Goal: Information Seeking & Learning: Learn about a topic

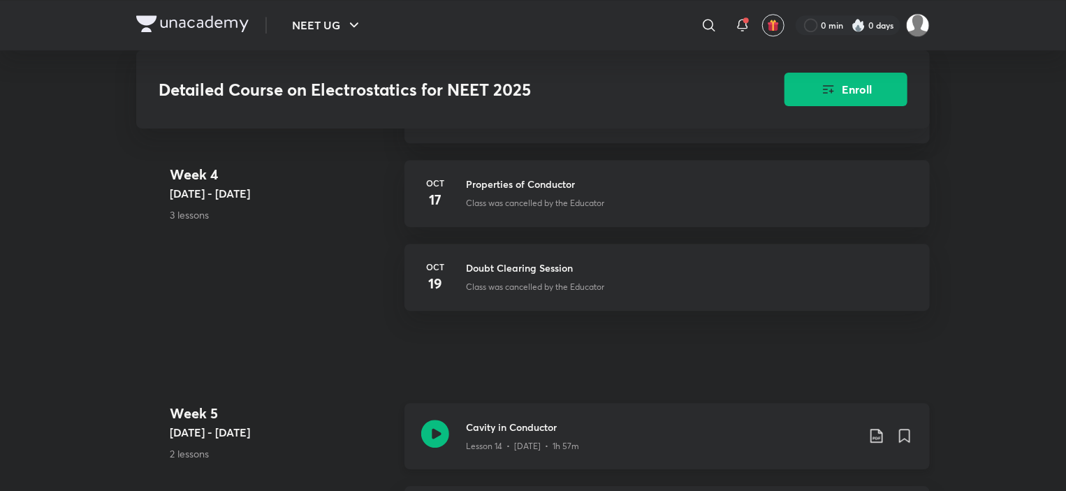
scroll to position [1955, 0]
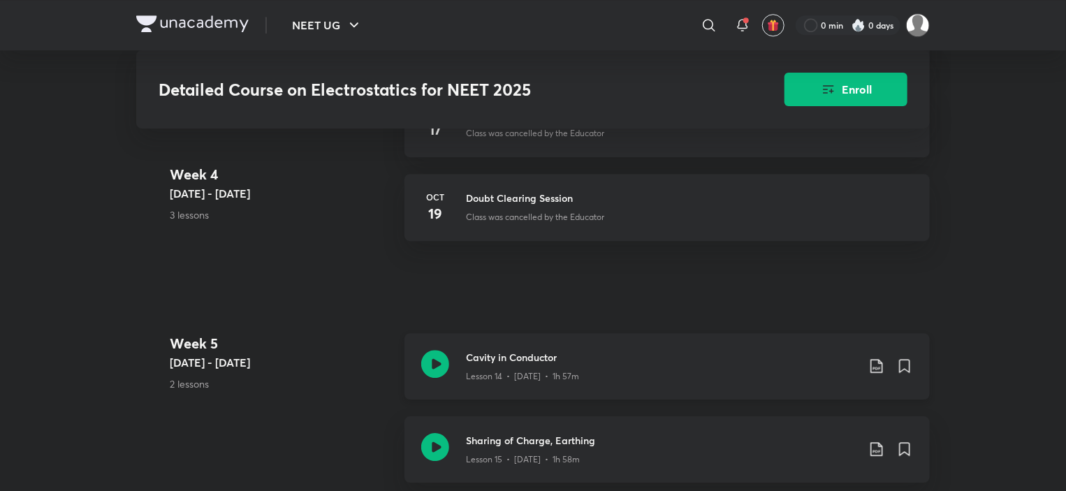
click at [519, 370] on p "Lesson 14 • [DATE] • 1h 57m" at bounding box center [522, 376] width 113 height 13
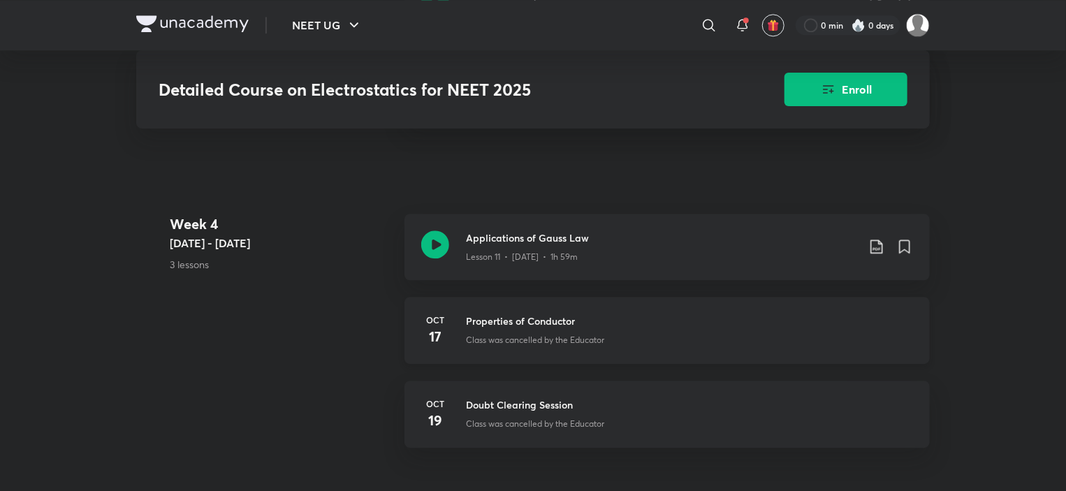
scroll to position [1746, 0]
click at [545, 248] on div "Lesson 11 • Oct 15 • 1h 59m" at bounding box center [661, 257] width 391 height 18
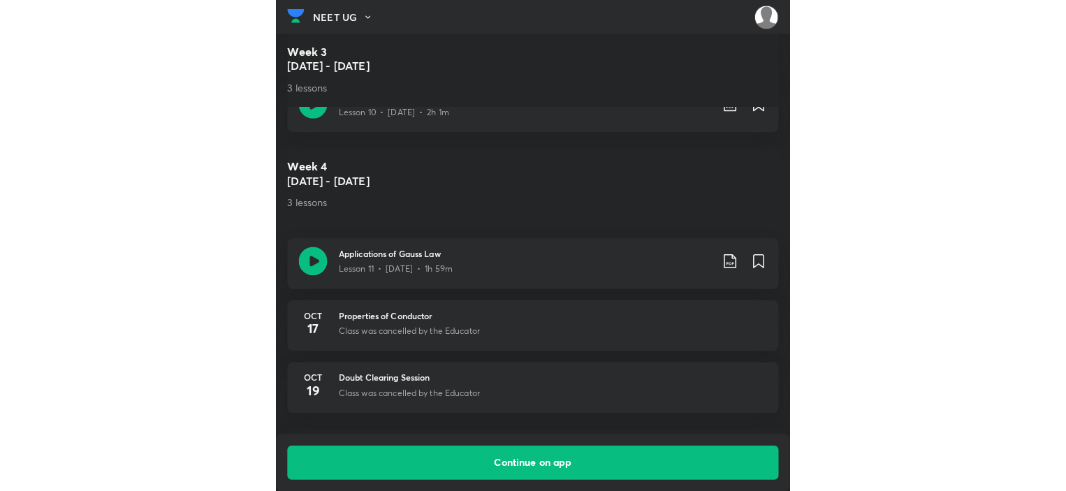
scroll to position [1674, 0]
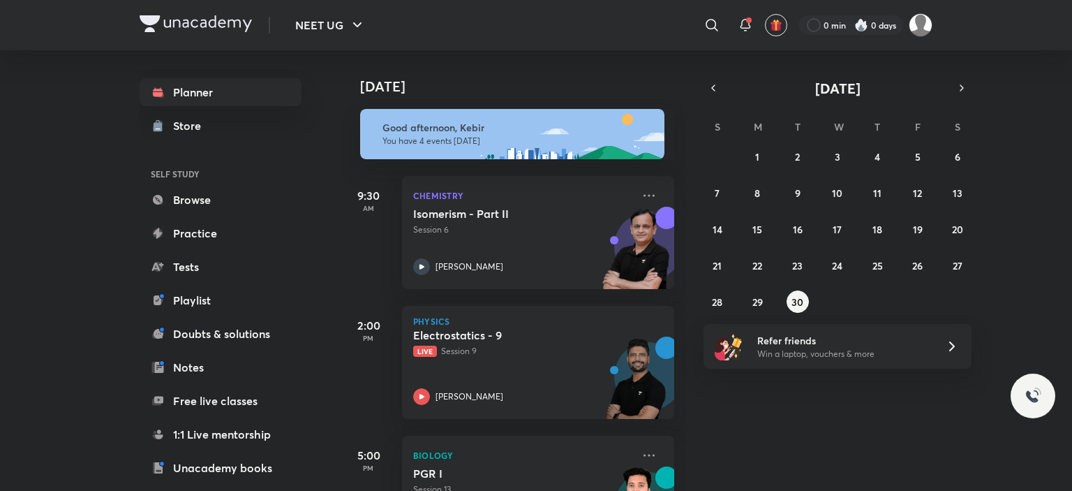
scroll to position [70, 0]
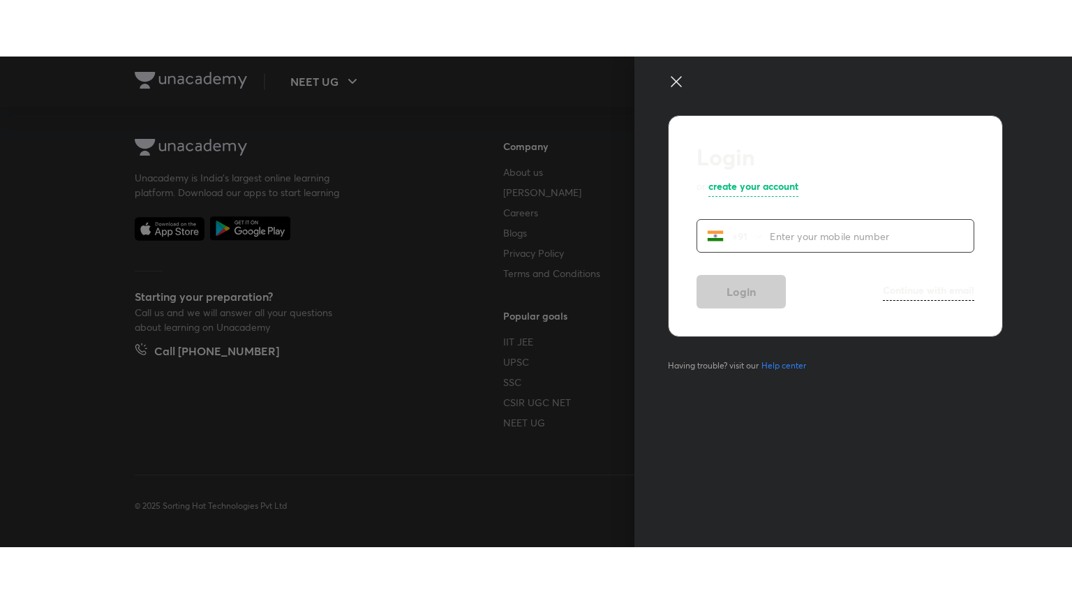
scroll to position [736, 0]
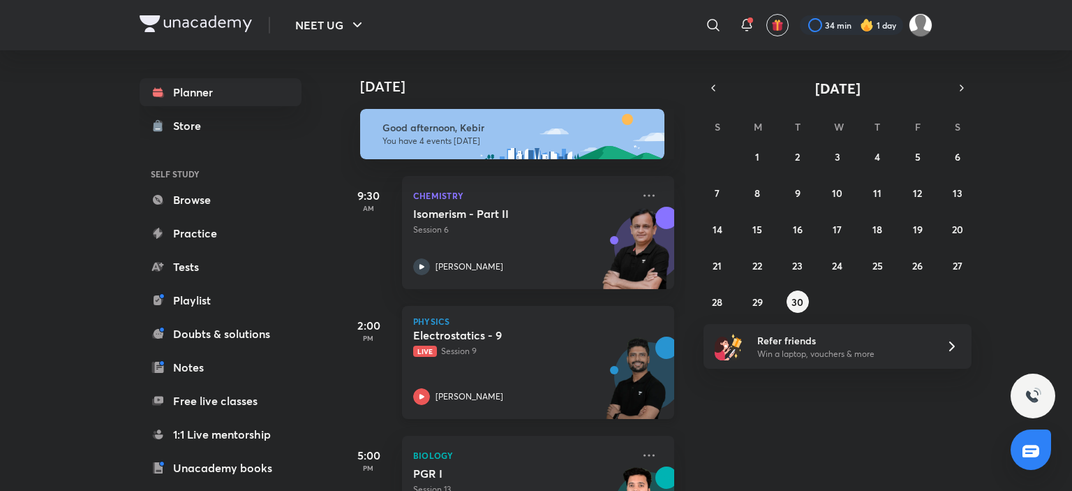
click at [454, 398] on p "[PERSON_NAME]" at bounding box center [470, 396] width 68 height 13
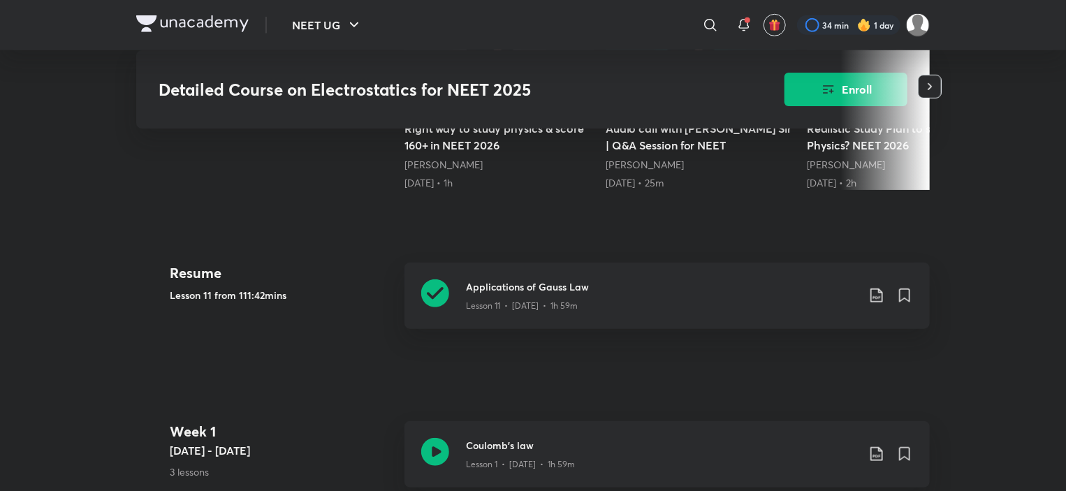
scroll to position [559, 0]
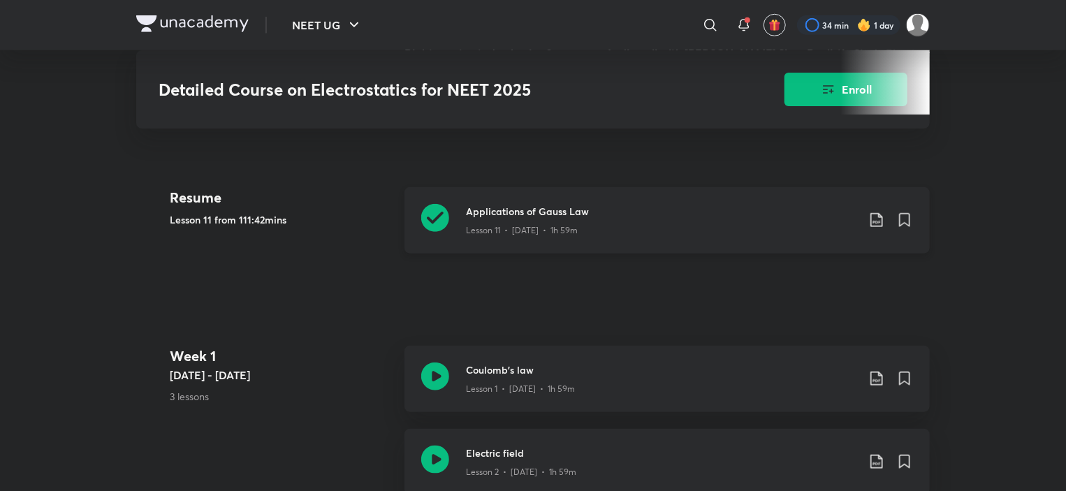
click at [523, 204] on h3 "Applications of Gauss Law" at bounding box center [661, 211] width 391 height 15
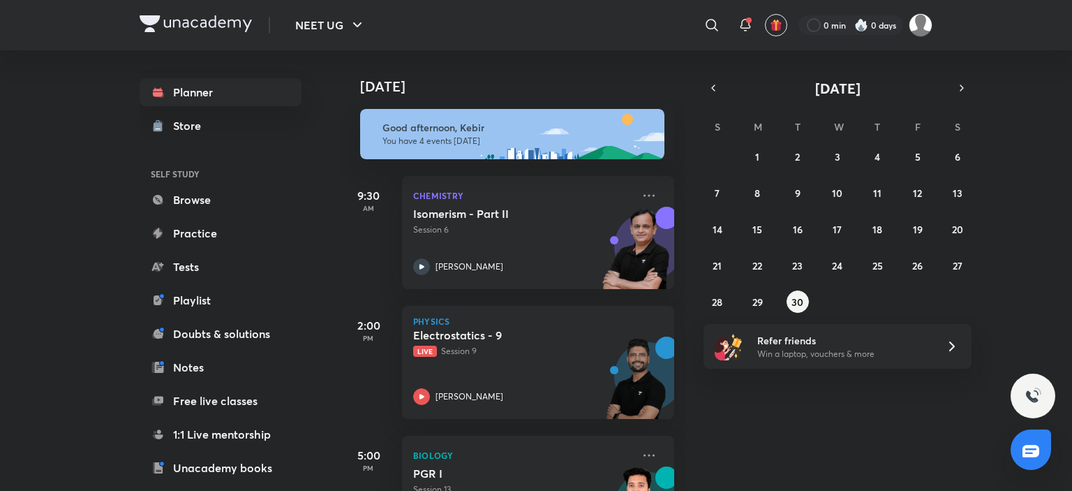
click at [456, 390] on p "[PERSON_NAME]" at bounding box center [470, 396] width 68 height 13
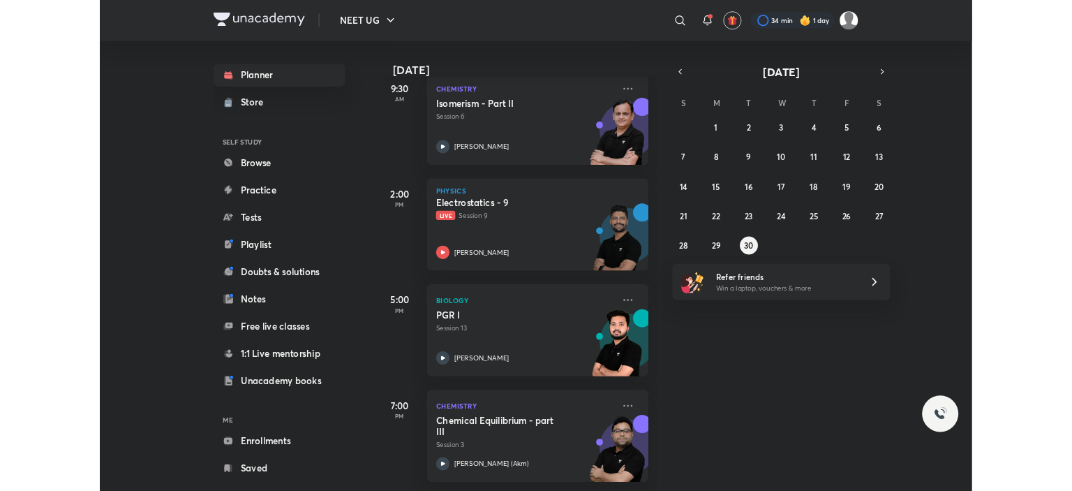
scroll to position [97, 0]
